Goal: Check status: Check status

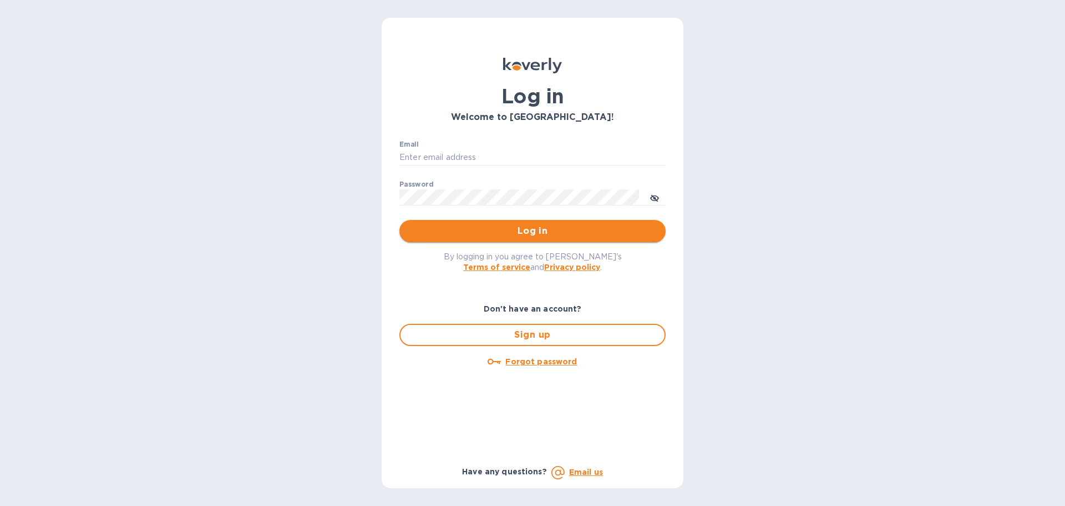
type input "mburchfield@ardentgloballogistics.com"
click at [523, 238] on button "Log in" at bounding box center [533, 231] width 266 height 22
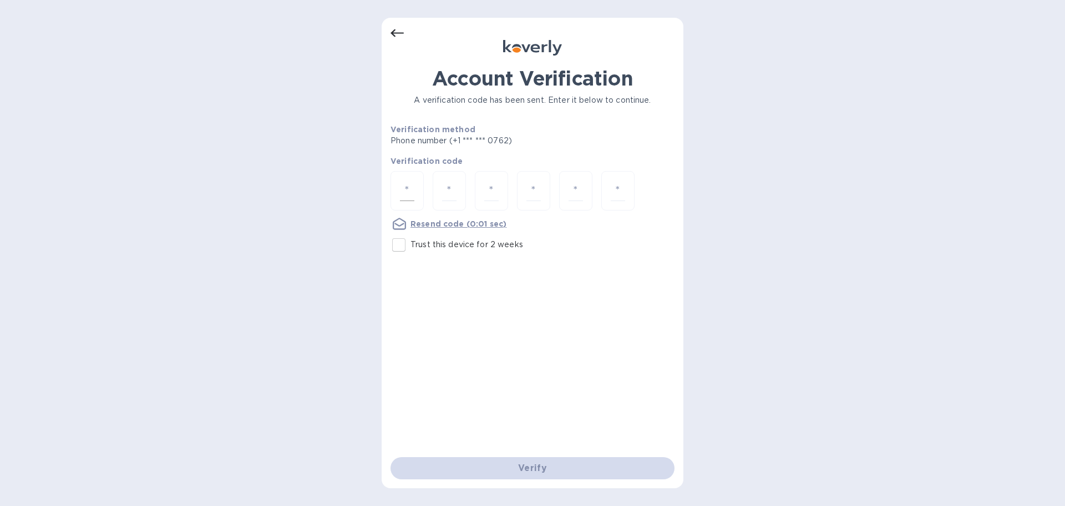
click at [397, 195] on div at bounding box center [407, 190] width 33 height 39
type input "5"
type input "8"
type input "3"
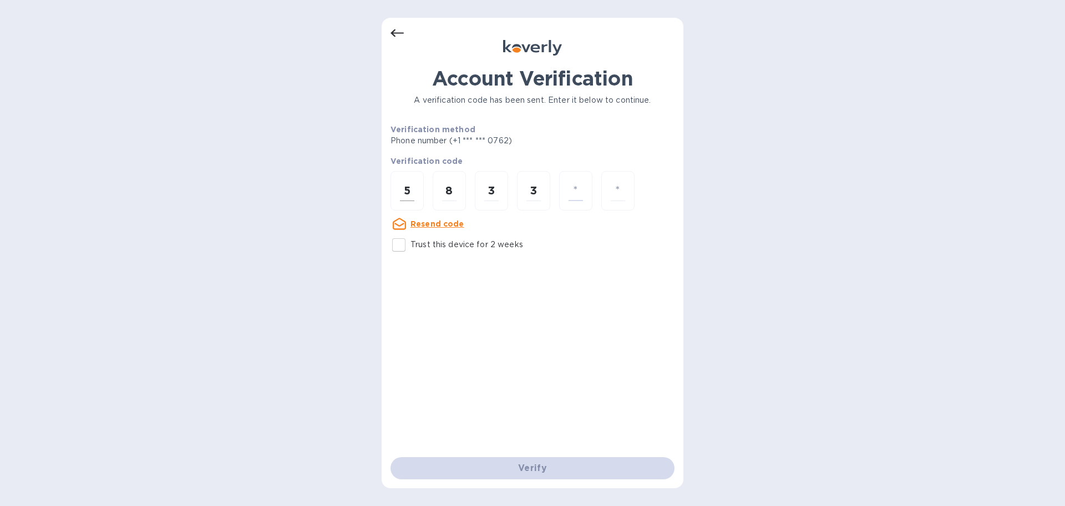
type input "1"
type input "4"
